Goal: Transaction & Acquisition: Register for event/course

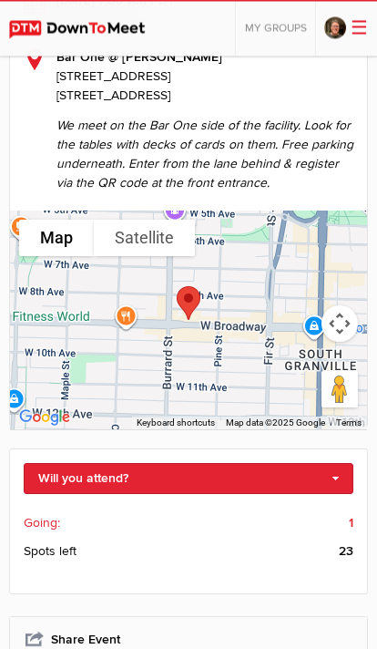
scroll to position [379, 0]
click at [330, 474] on link "Will you attend?" at bounding box center [189, 478] width 330 height 31
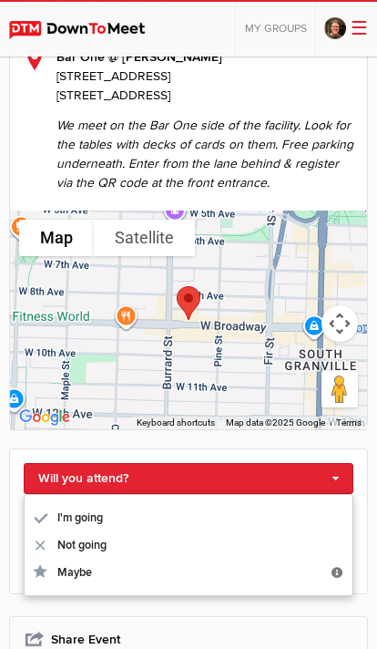
click at [111, 511] on link "I'm going" at bounding box center [189, 517] width 328 height 27
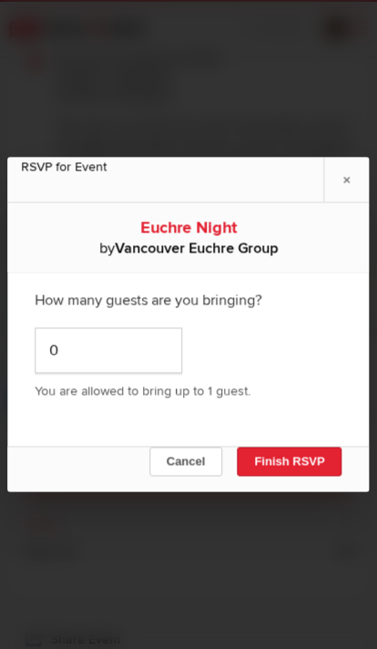
click at [289, 476] on button "Finish RSVP" at bounding box center [289, 461] width 105 height 29
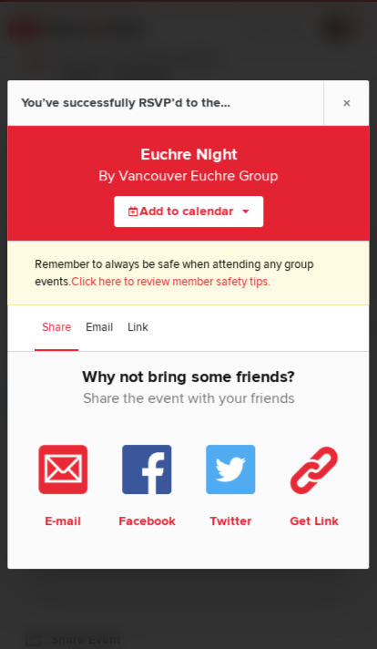
click at [342, 125] on link "×" at bounding box center [347, 102] width 46 height 45
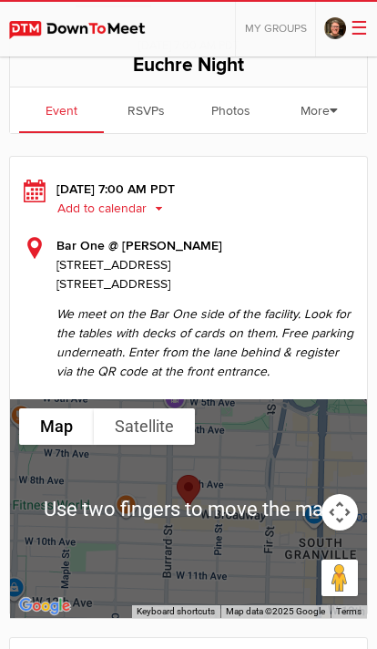
scroll to position [188, 0]
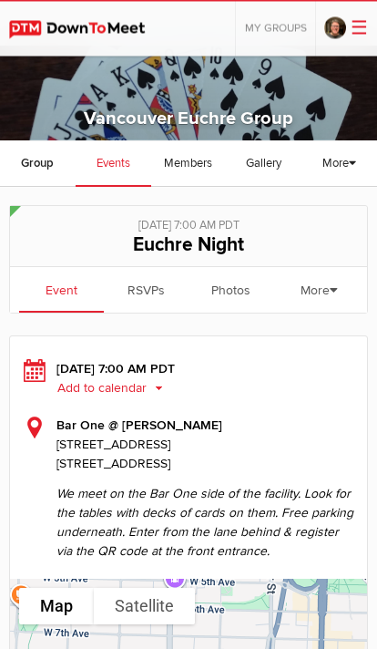
scroll to position [13, 0]
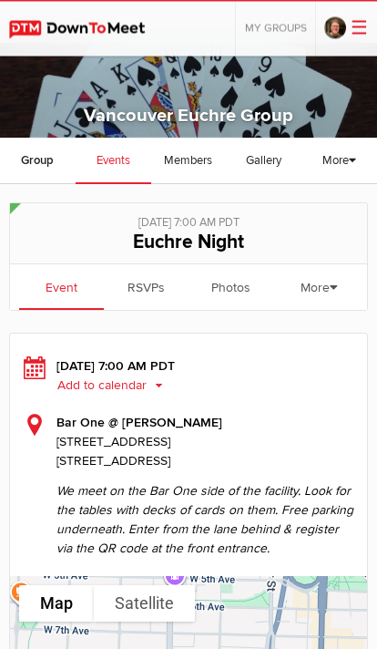
click at [58, 288] on link "Event" at bounding box center [61, 288] width 85 height 46
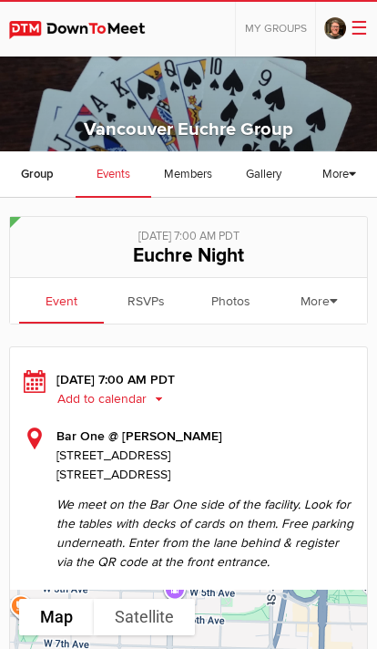
click at [41, 180] on span "Group" at bounding box center [37, 174] width 33 height 15
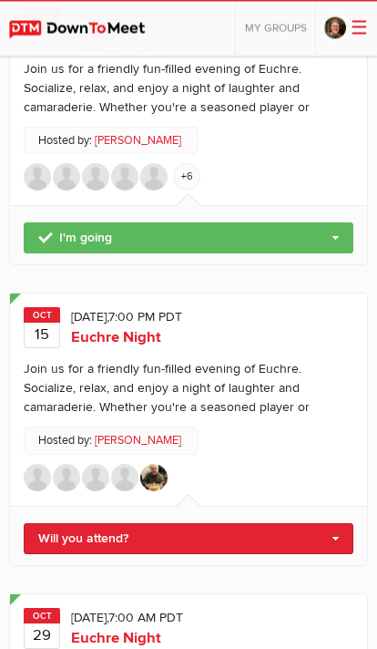
scroll to position [873, 0]
click at [224, 523] on link "Will you attend?" at bounding box center [189, 538] width 330 height 31
click at [90, 557] on link "I'm going" at bounding box center [189, 568] width 328 height 27
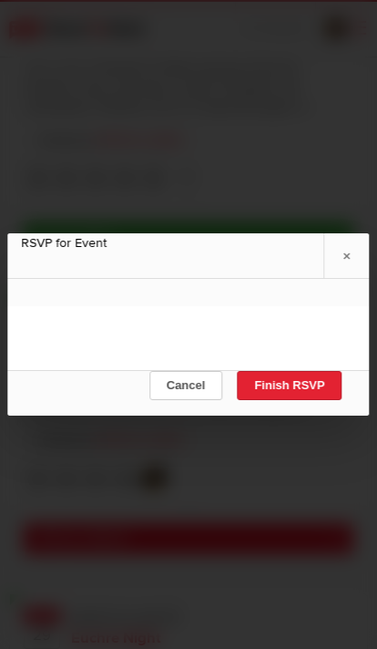
click at [296, 400] on button "Finish RSVP" at bounding box center [289, 385] width 105 height 29
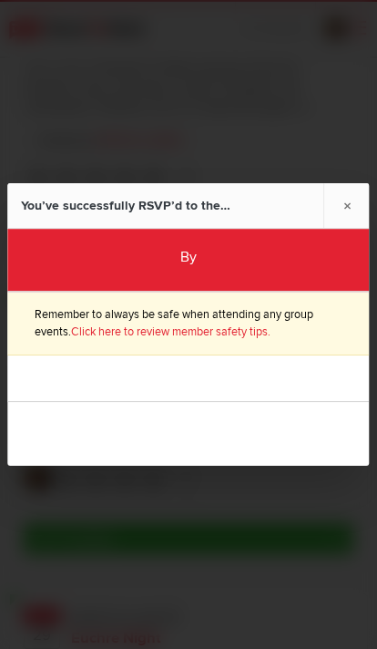
click at [342, 228] on link "×" at bounding box center [347, 205] width 46 height 45
